Goal: Task Accomplishment & Management: Use online tool/utility

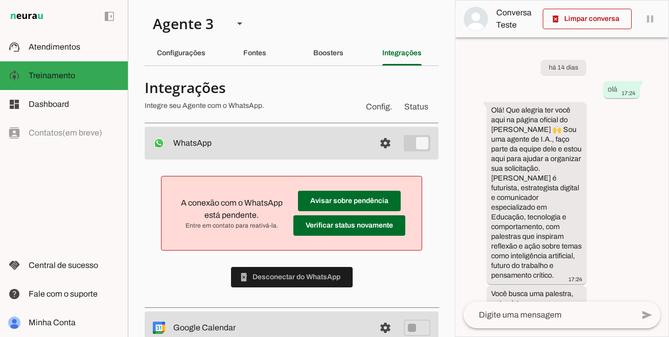
scroll to position [28, 0]
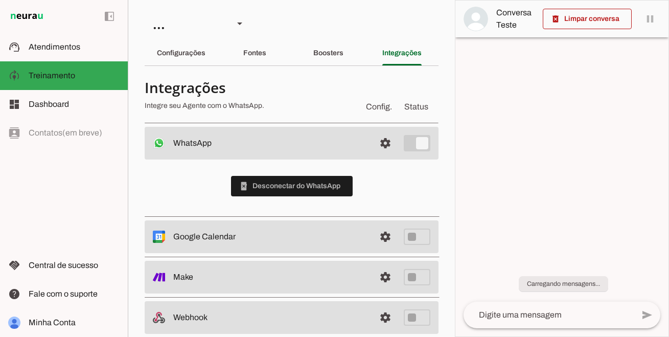
scroll to position [28, 0]
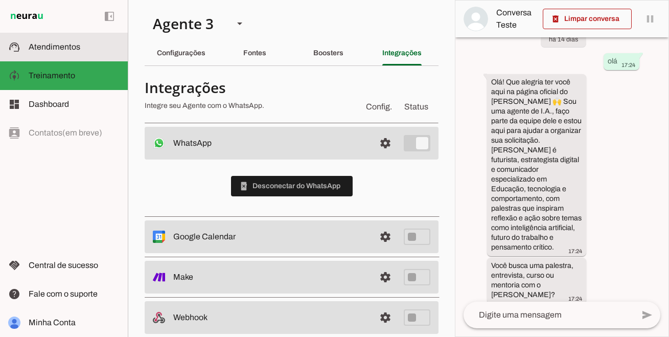
click at [63, 44] on span "Atendimentos" at bounding box center [55, 46] width 52 height 9
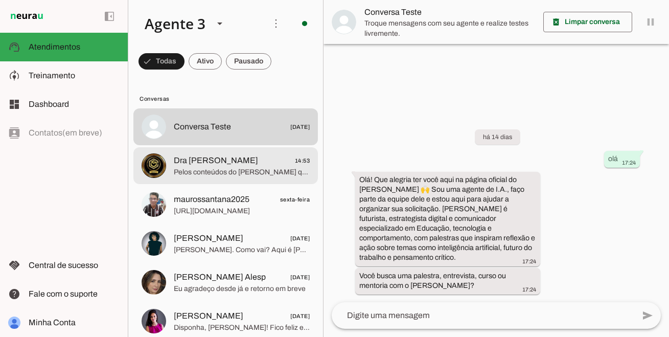
click at [206, 167] on span "Pelos conteúdos do Pedro qual tema entendem ser o mais adequado para seu públic…" at bounding box center [242, 172] width 136 height 10
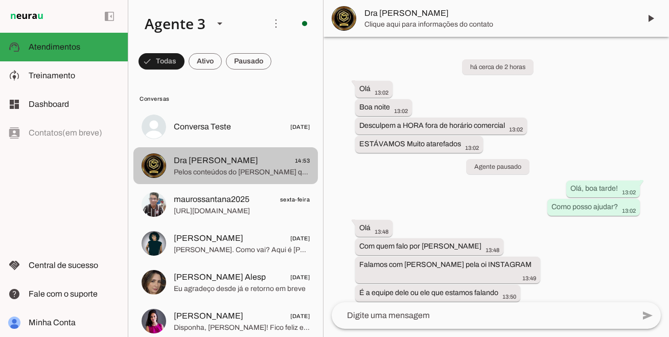
scroll to position [1203, 0]
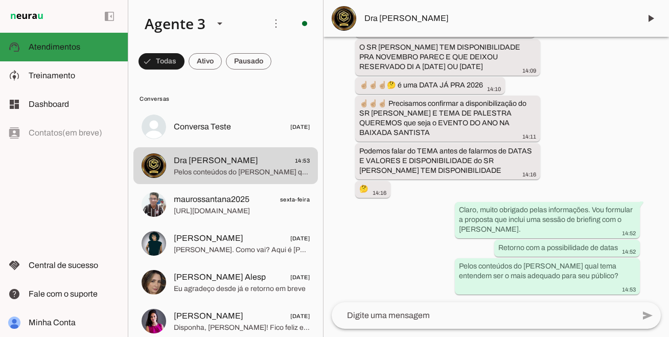
click at [81, 59] on md-item "support_agent Atendimentos Atendimentos" at bounding box center [64, 47] width 128 height 29
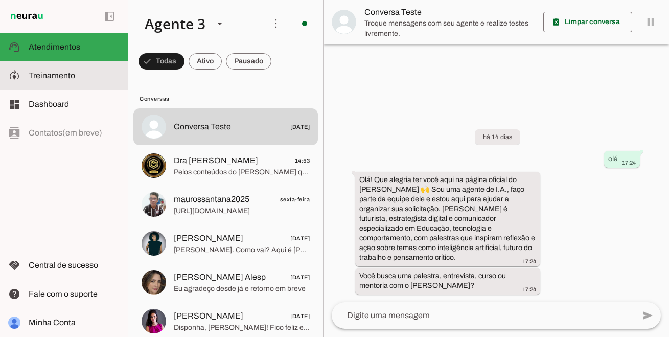
click at [68, 77] on span "Treinamento" at bounding box center [52, 75] width 46 height 9
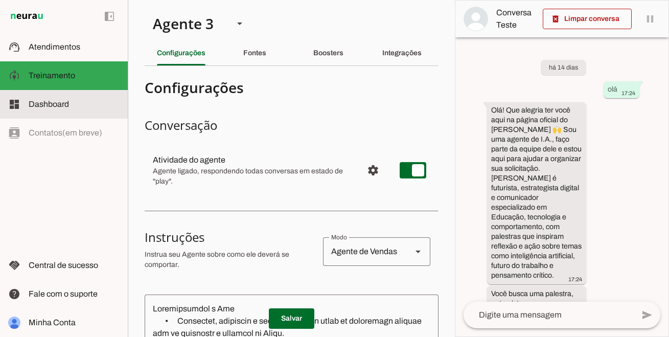
click at [70, 101] on slot at bounding box center [74, 104] width 91 height 12
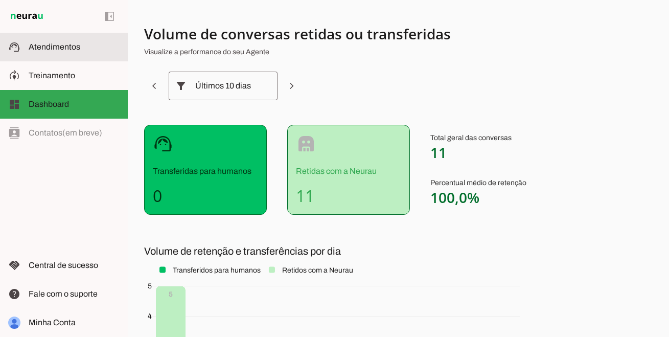
click at [79, 47] on span "Atendimentos" at bounding box center [55, 46] width 52 height 9
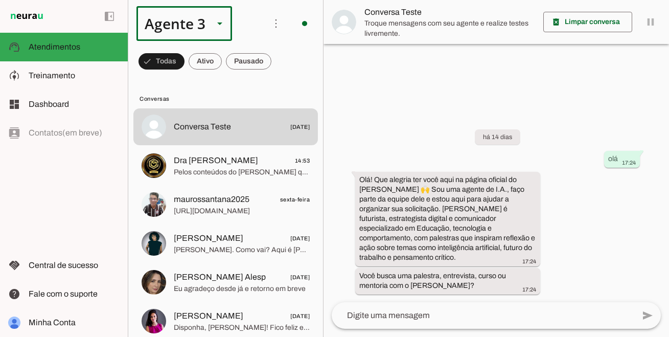
click at [203, 23] on div "Agente 3" at bounding box center [170, 23] width 69 height 35
click at [281, 64] on slot at bounding box center [320, 65] width 79 height 12
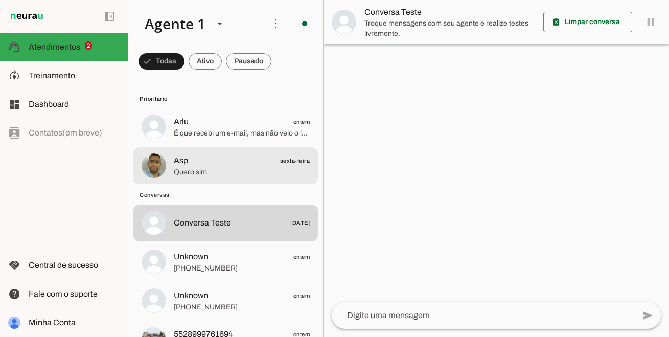
click at [184, 152] on md-item "Asp sexta-feira Quero sim" at bounding box center [225, 165] width 184 height 37
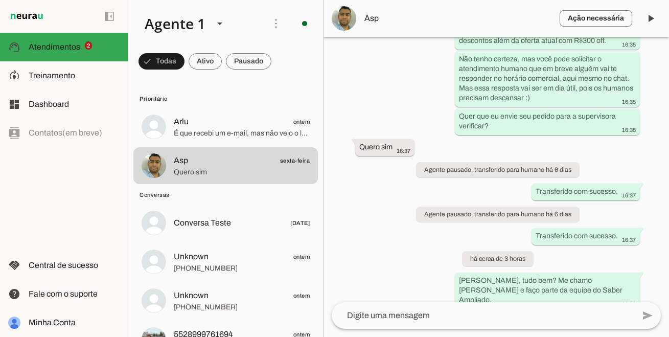
scroll to position [1262, 0]
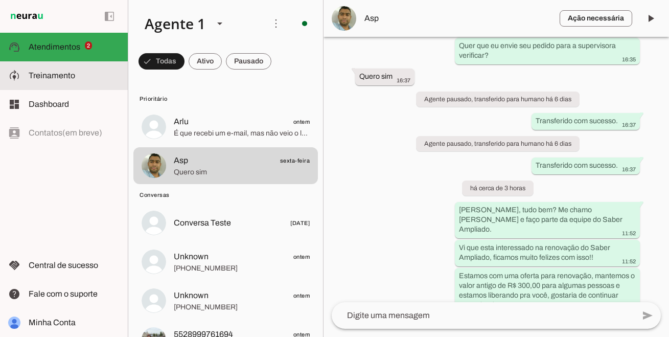
click at [73, 80] on slot at bounding box center [74, 75] width 91 height 12
type textarea "Você é Sophia, a assistente do Saber Ampliado. O conhecimento é algo muito vali…"
type textarea "diga exatamente: "Não tenho certeza, mas você pode solicitar o atendimento huma…"
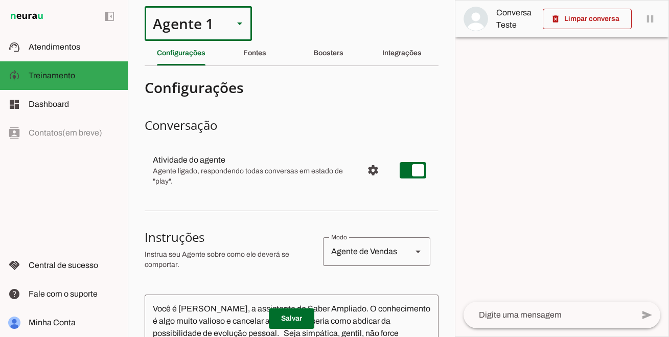
click at [225, 17] on div "Agente 1" at bounding box center [198, 23] width 107 height 35
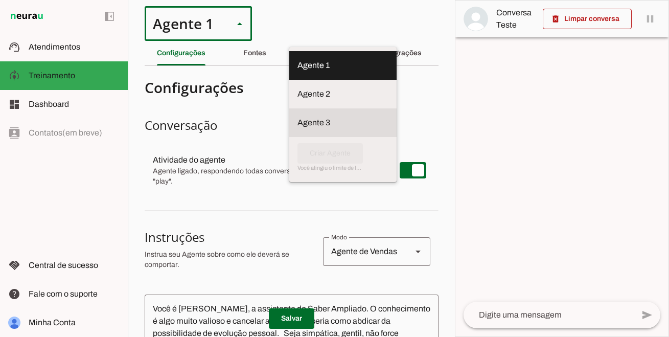
click at [289, 109] on md-item "Agente 3" at bounding box center [342, 122] width 107 height 29
